Goal: Task Accomplishment & Management: Manage account settings

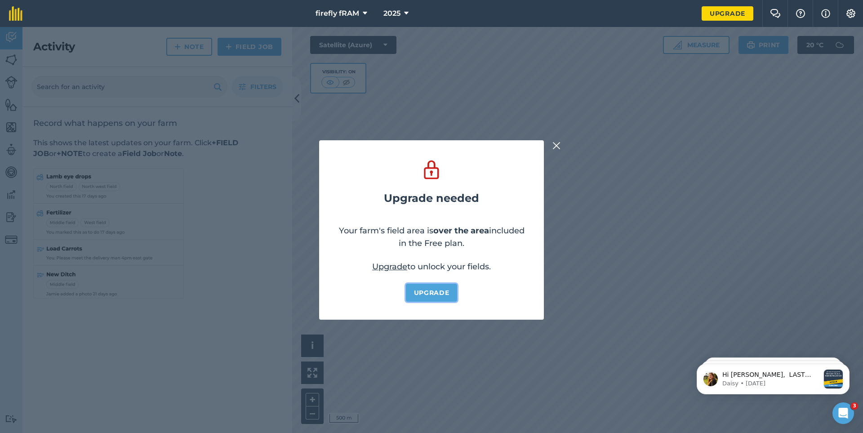
click at [434, 291] on link "Upgrade" at bounding box center [432, 293] width 52 height 18
click at [553, 144] on img at bounding box center [556, 145] width 8 height 11
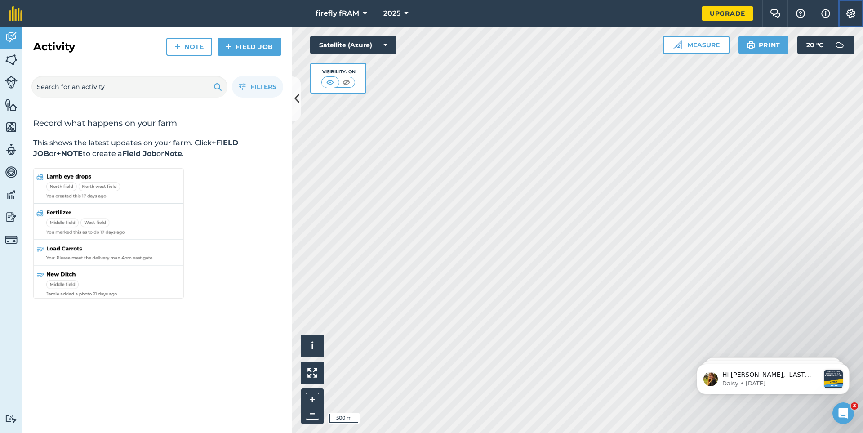
click at [856, 16] on button "Settings" at bounding box center [850, 13] width 25 height 27
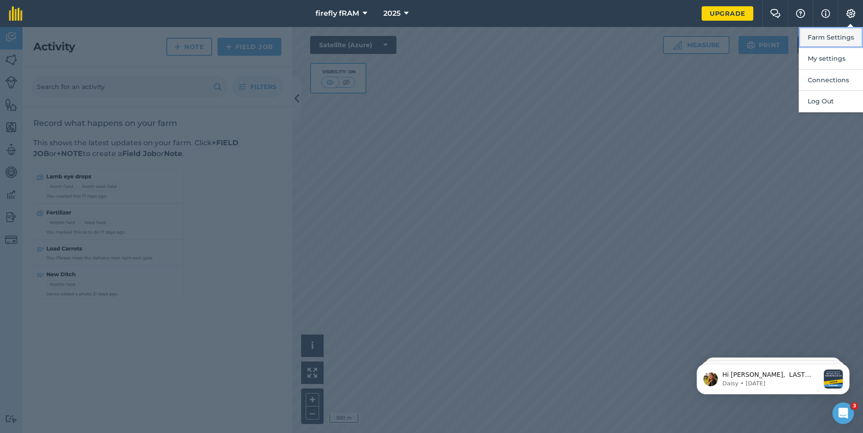
click at [837, 38] on button "Farm Settings" at bounding box center [830, 37] width 64 height 21
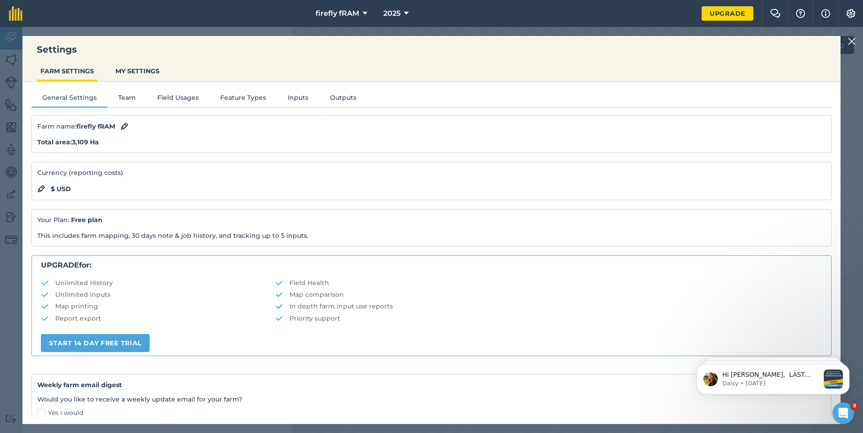
scroll to position [89, 0]
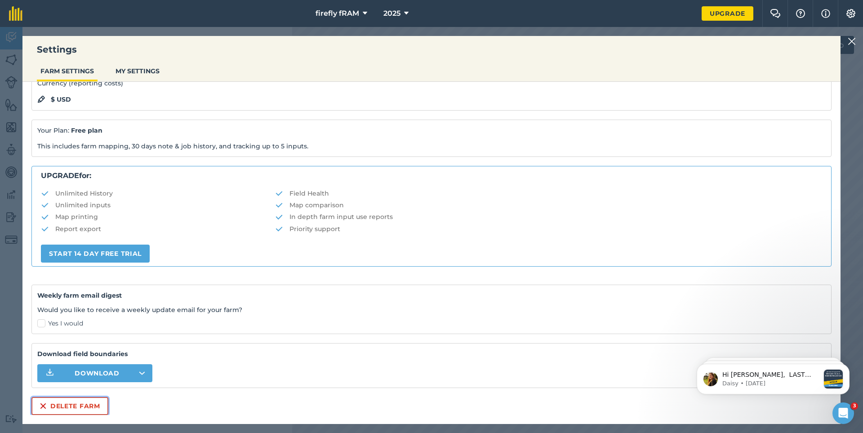
click at [82, 406] on button "Delete farm" at bounding box center [69, 406] width 77 height 18
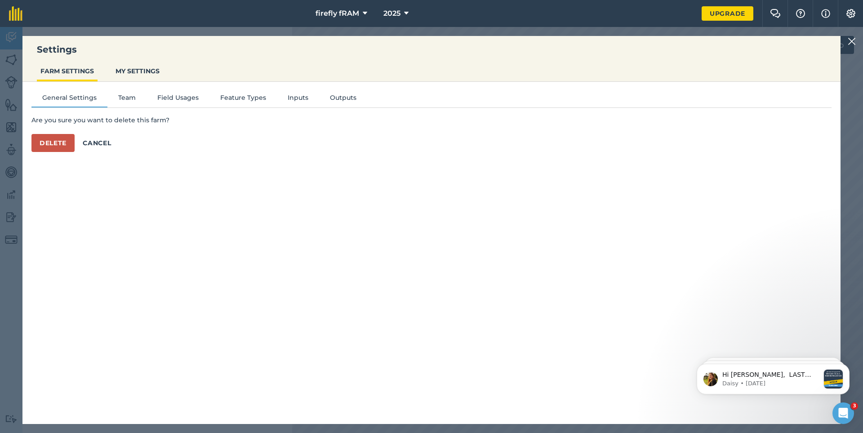
scroll to position [0, 0]
click at [55, 143] on button "Delete" at bounding box center [52, 143] width 43 height 18
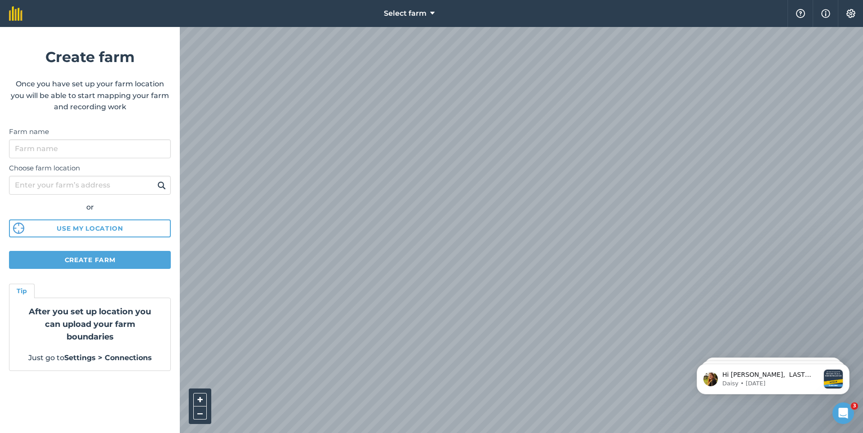
click at [672, 19] on div "Select farm Help Info Settings Create farm Once you have set up your farm locat…" at bounding box center [431, 13] width 863 height 27
click at [202, 410] on button "–" at bounding box center [199, 412] width 13 height 13
click at [62, 148] on input "Farm name" at bounding box center [90, 148] width 162 height 19
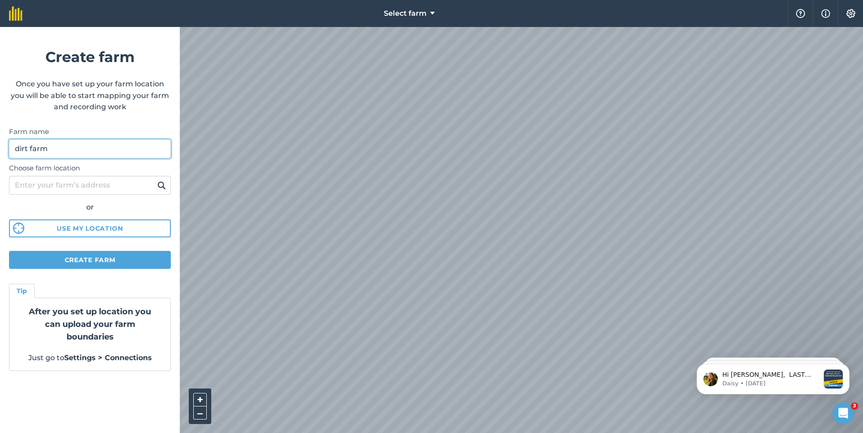
type input "dirt farm"
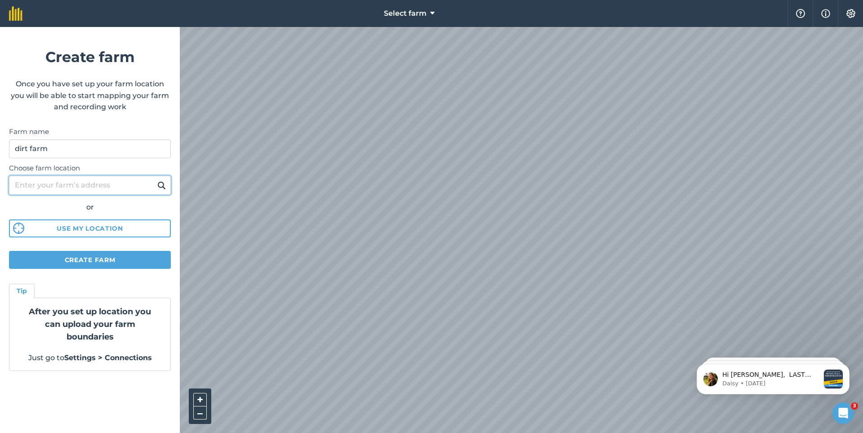
click at [62, 185] on input "Choose farm location" at bounding box center [90, 185] width 162 height 19
type input "perranporth"
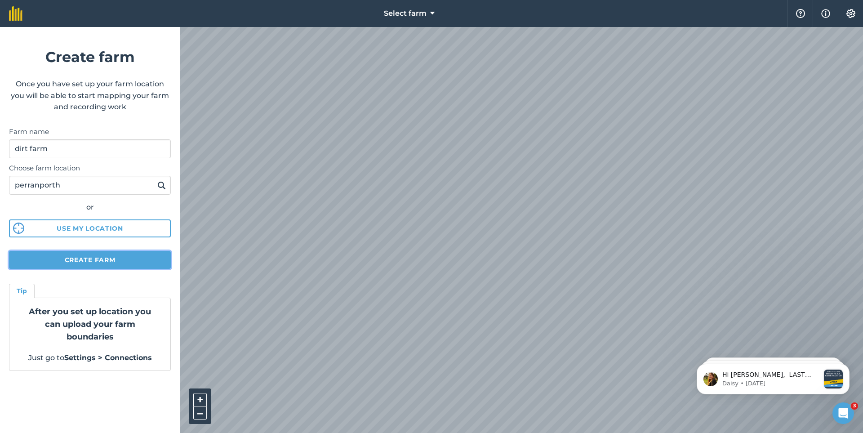
click at [88, 260] on button "Create farm" at bounding box center [90, 260] width 162 height 18
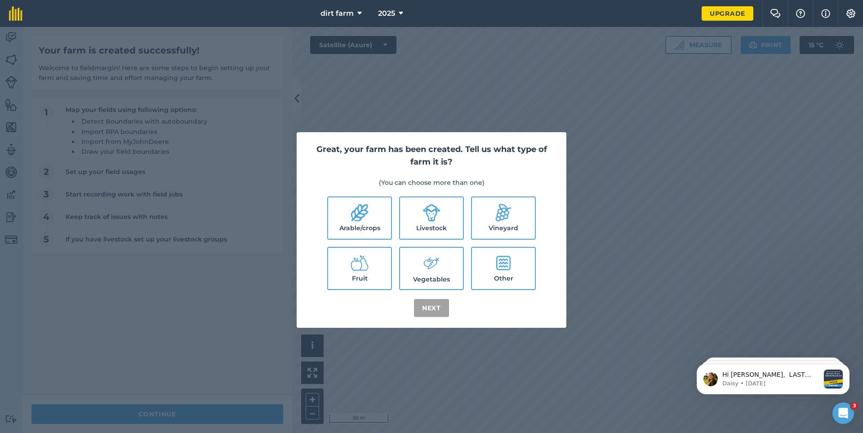
click at [369, 223] on label "Arable/crops" at bounding box center [359, 217] width 63 height 41
checkbox input "true"
click at [429, 313] on button "Next" at bounding box center [431, 308] width 35 height 18
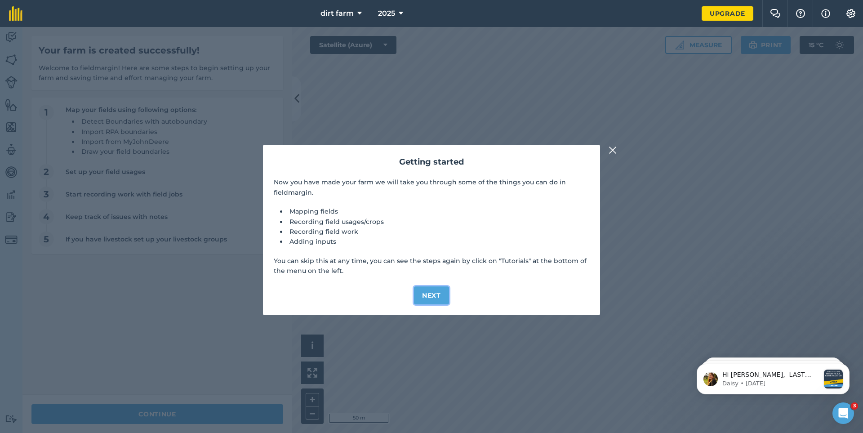
click at [429, 297] on button "Next" at bounding box center [431, 295] width 35 height 18
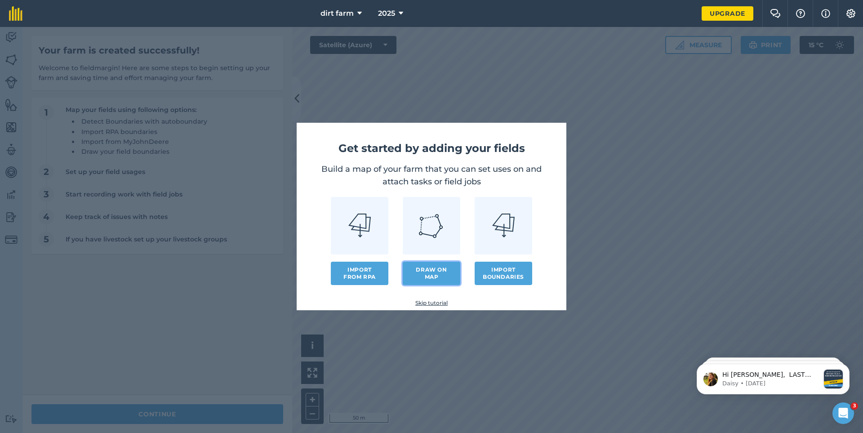
click at [432, 276] on link "Draw on map" at bounding box center [432, 273] width 58 height 23
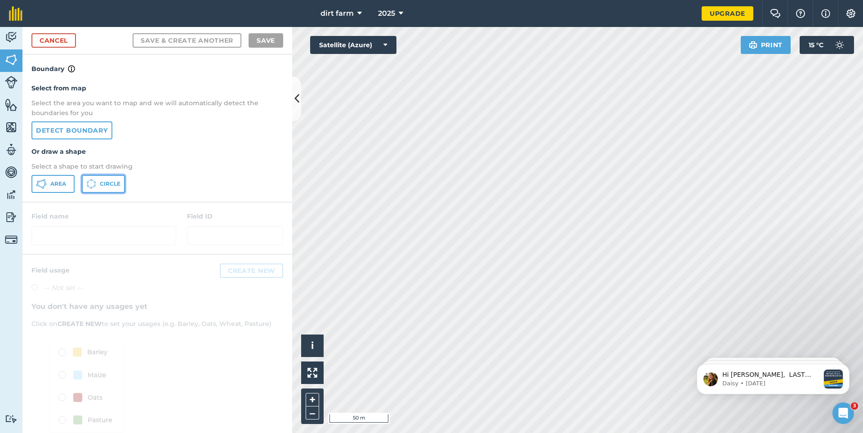
click at [106, 184] on span "Circle" at bounding box center [110, 183] width 21 height 7
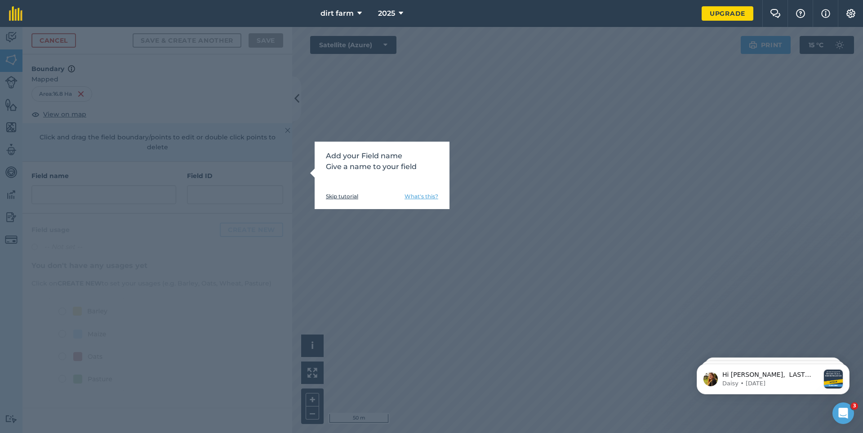
click at [335, 200] on div "Add your Field name Give a name to your field Skip tutorial What's this?" at bounding box center [382, 175] width 135 height 67
click at [344, 196] on link "Skip tutorial" at bounding box center [342, 196] width 32 height 7
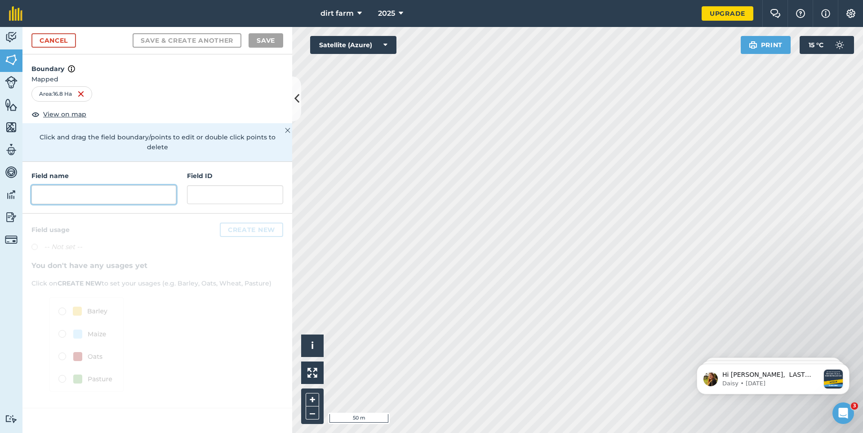
click at [60, 185] on input "text" at bounding box center [103, 194] width 145 height 19
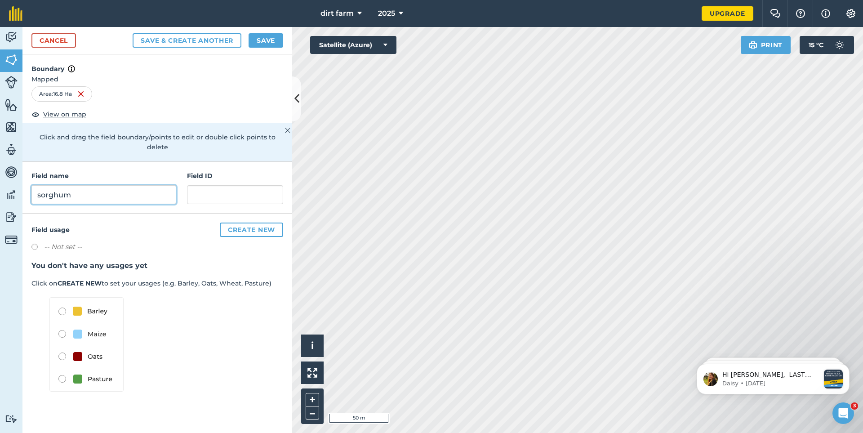
type input "sorghum"
click at [239, 222] on button "Create new" at bounding box center [251, 229] width 63 height 14
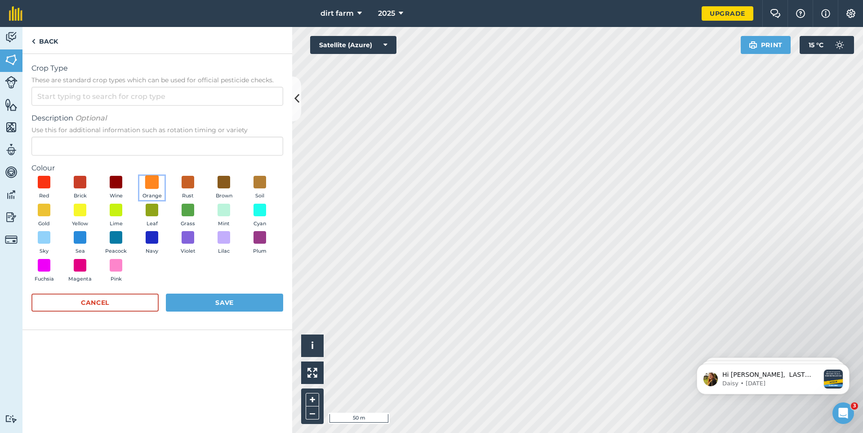
click at [153, 185] on span at bounding box center [152, 182] width 14 height 14
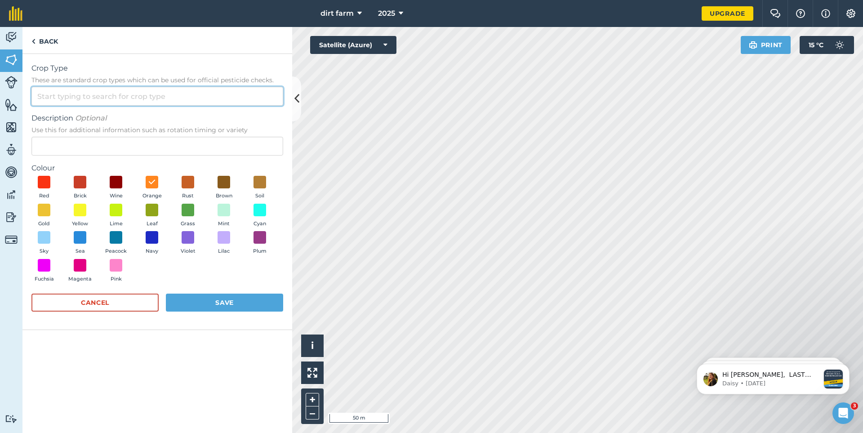
click at [103, 100] on input "Crop Type These are standard crop types which can be used for official pesticid…" at bounding box center [157, 96] width 252 height 19
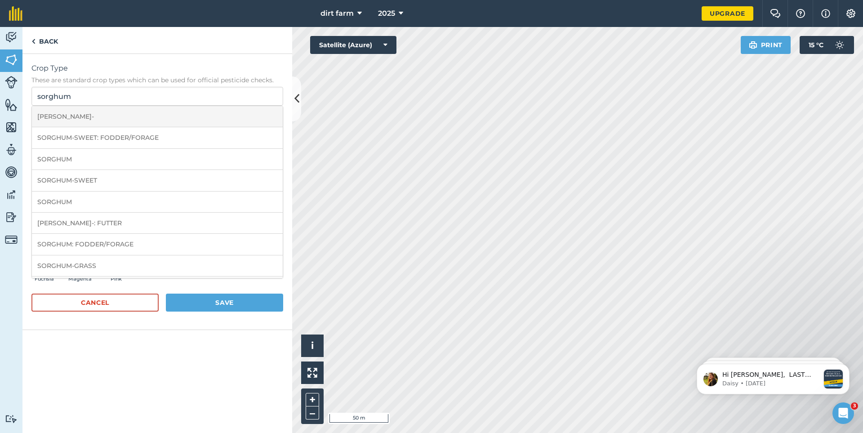
click at [69, 115] on li "[PERSON_NAME]-" at bounding box center [157, 116] width 251 height 21
type input "[PERSON_NAME]-"
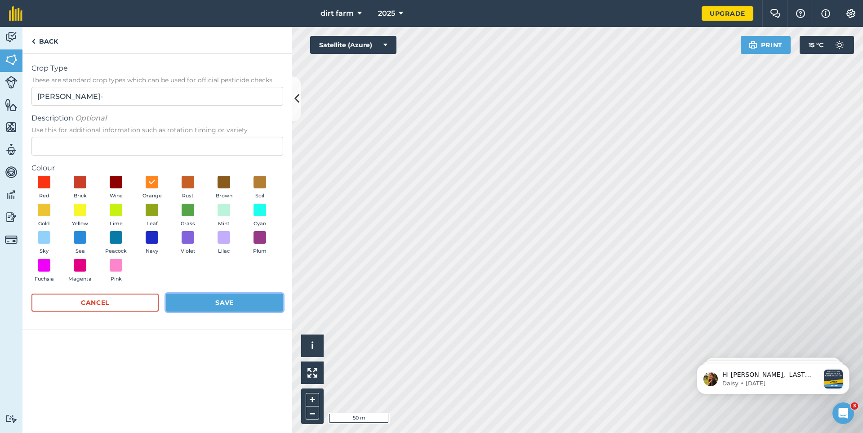
click at [232, 297] on button "Save" at bounding box center [224, 302] width 117 height 18
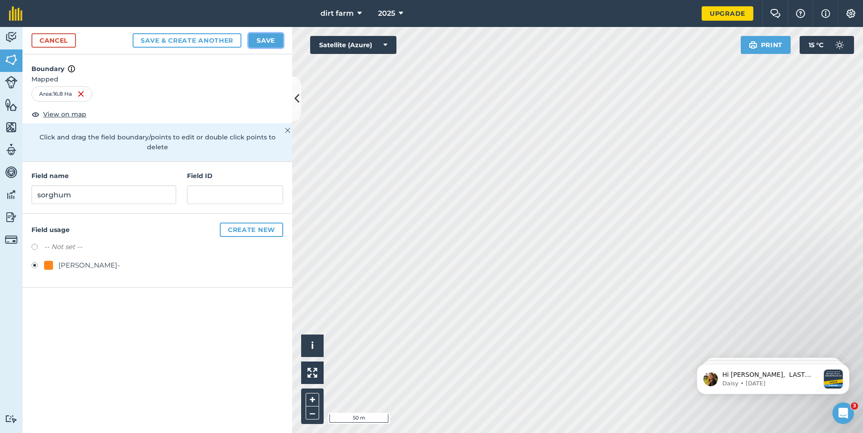
click at [257, 44] on button "Save" at bounding box center [265, 40] width 35 height 14
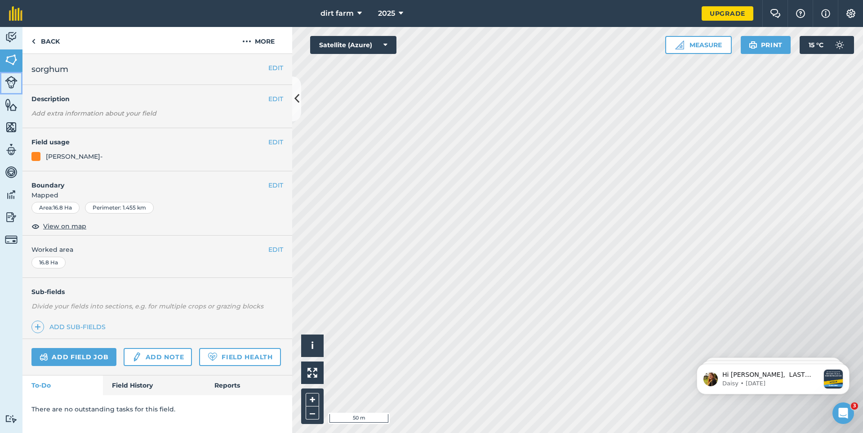
click at [16, 80] on img at bounding box center [11, 82] width 13 height 13
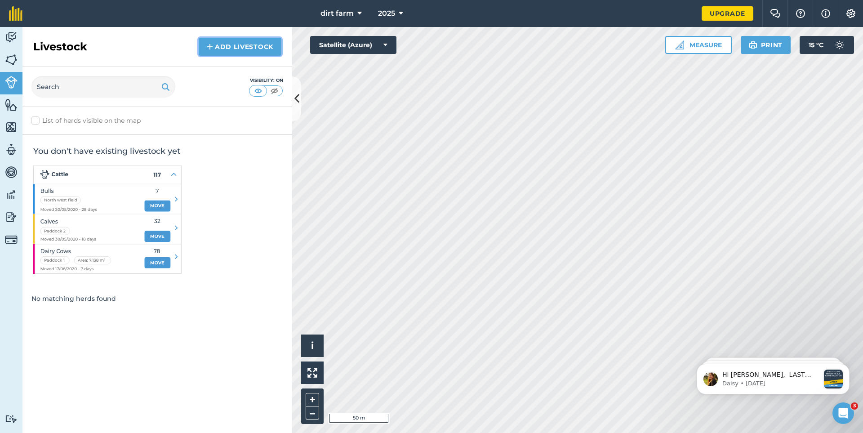
click at [224, 50] on link "Add Livestock" at bounding box center [240, 47] width 83 height 18
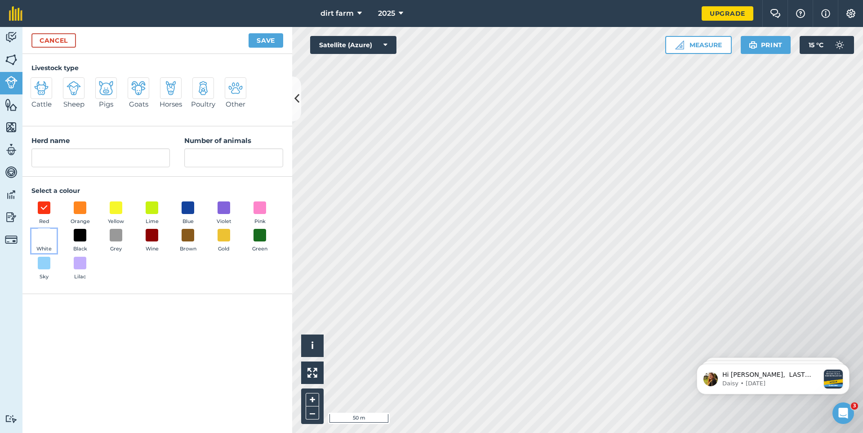
click at [46, 236] on span at bounding box center [44, 235] width 14 height 14
click at [63, 158] on input "Herd name" at bounding box center [100, 157] width 138 height 19
type input "housion"
click at [199, 158] on input "Number of animals" at bounding box center [233, 157] width 99 height 19
type input "45"
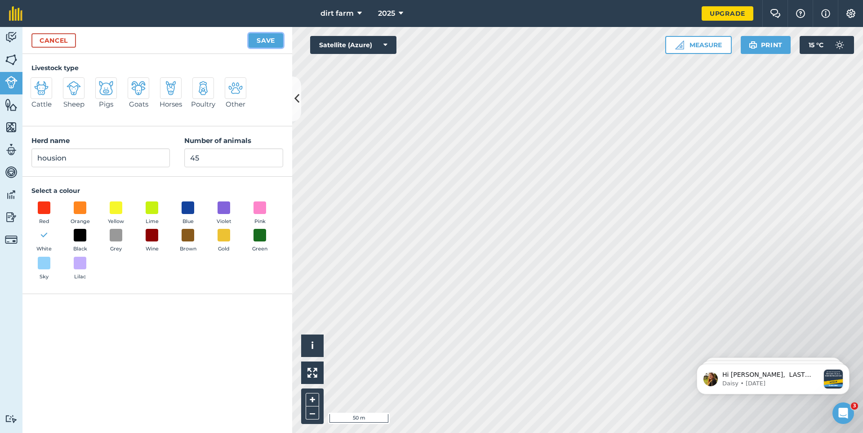
click at [264, 40] on button "Save" at bounding box center [265, 40] width 35 height 14
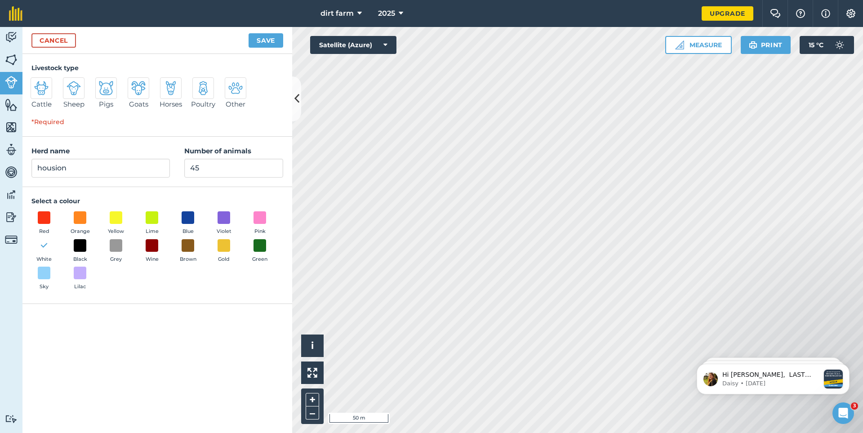
click at [40, 89] on img at bounding box center [41, 88] width 14 height 14
click at [37, 83] on input "Cattle" at bounding box center [34, 80] width 6 height 6
radio input "true"
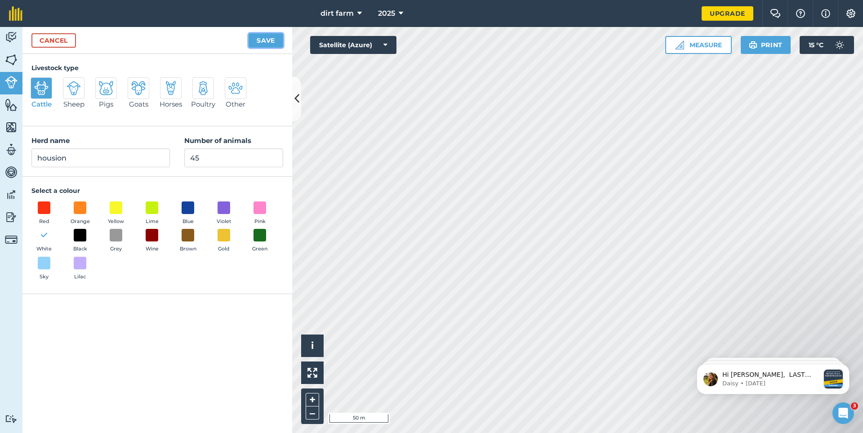
click at [257, 42] on button "Save" at bounding box center [265, 40] width 35 height 14
